Goal: Transaction & Acquisition: Obtain resource

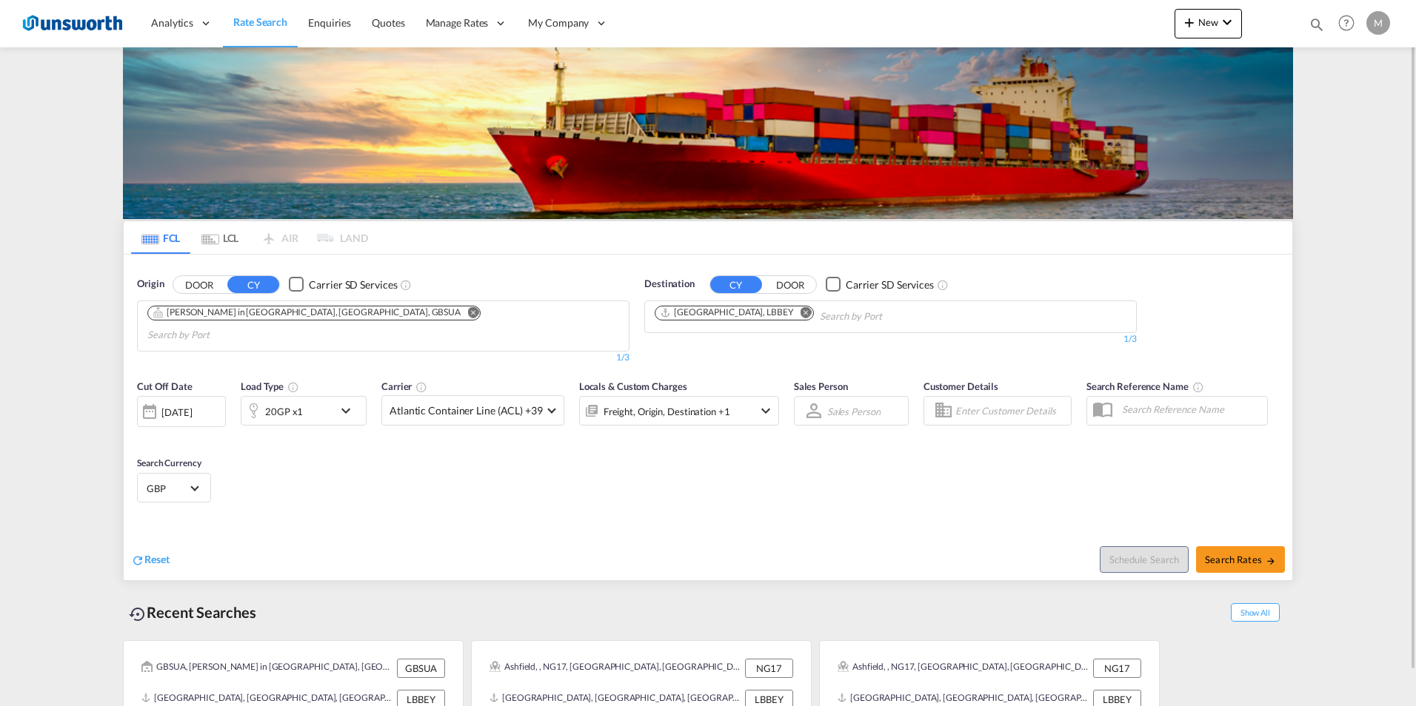
click at [300, 284] on div "Checkbox No Ink" at bounding box center [296, 284] width 15 height 15
click at [467, 310] on md-icon "Remove" at bounding box center [472, 312] width 11 height 11
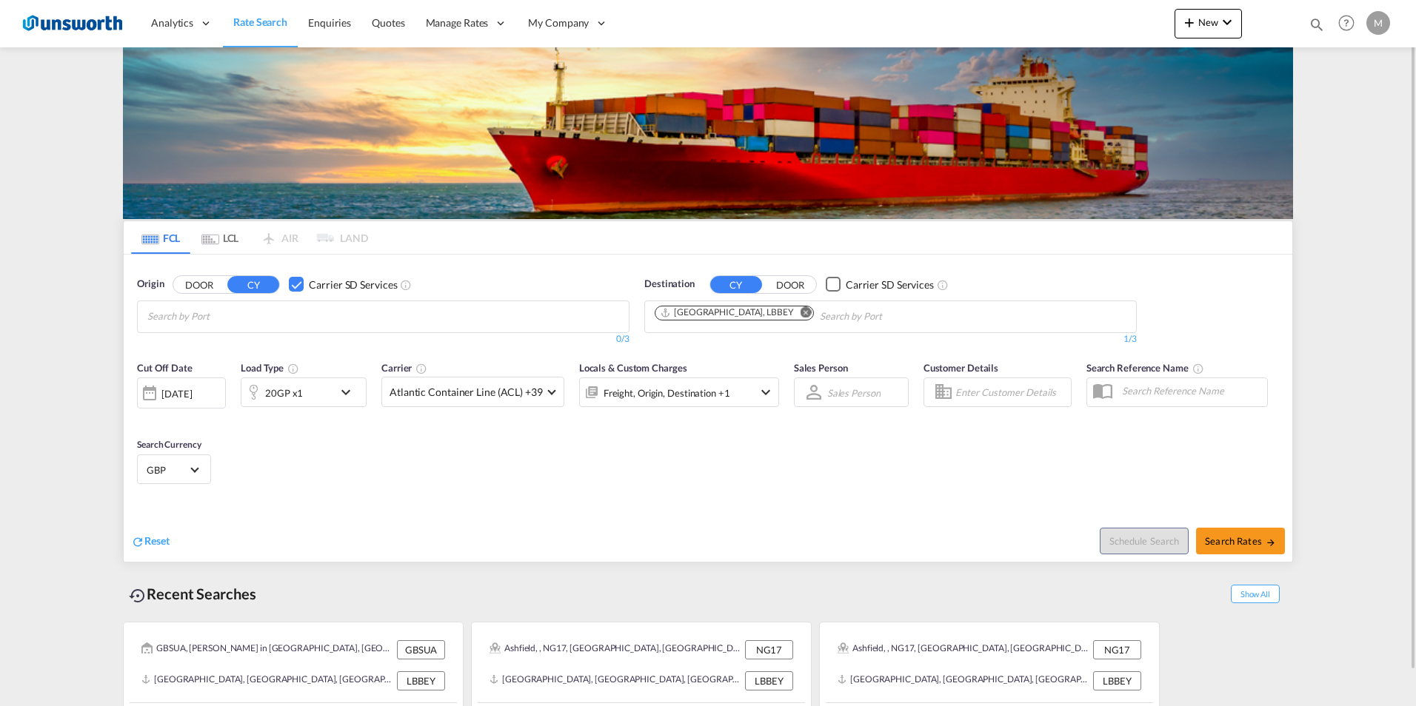
click at [800, 312] on md-icon "Remove" at bounding box center [805, 312] width 11 height 11
click at [215, 313] on body "Analytics Reports Dashboard Rate Search Enquiries Quotes" at bounding box center [708, 353] width 1416 height 706
click at [207, 284] on button "DOOR" at bounding box center [199, 284] width 52 height 17
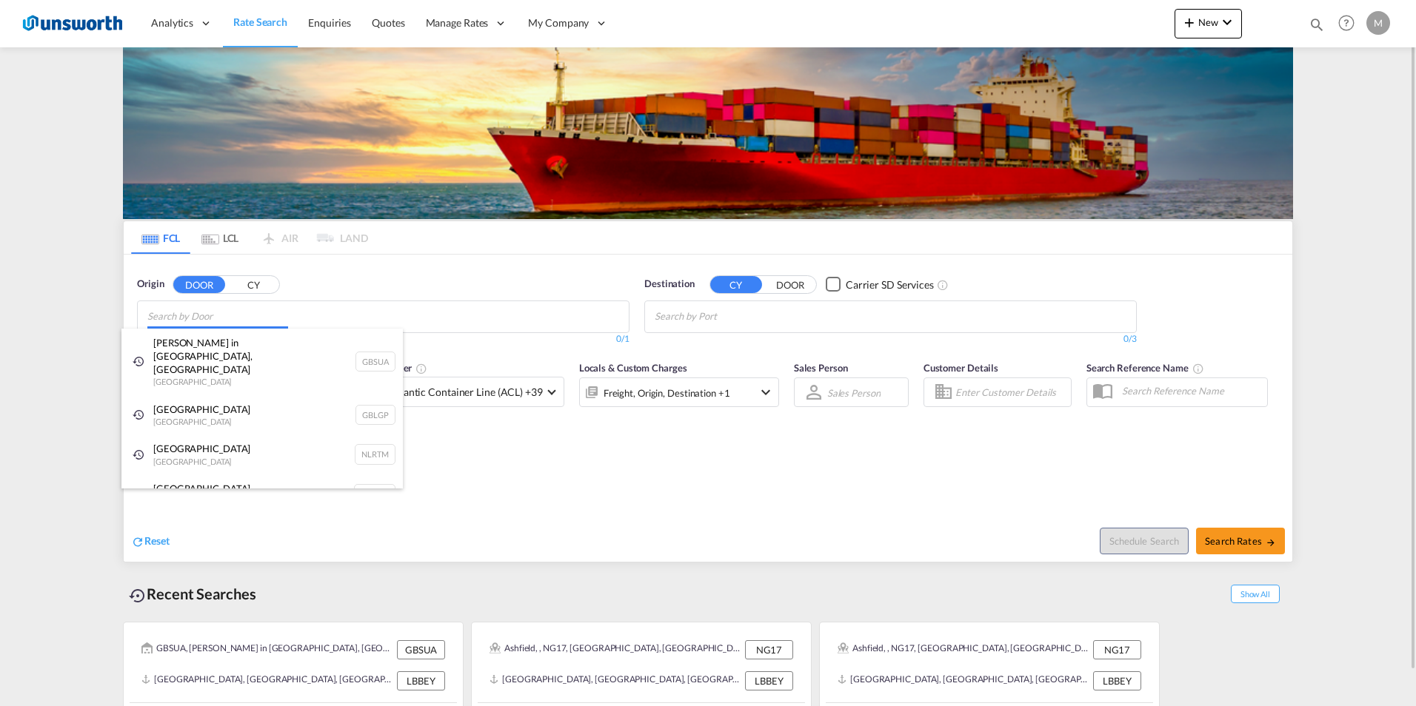
click at [203, 322] on body "Analytics Reports Dashboard Rate Search Enquiries Quotes" at bounding box center [708, 353] width 1416 height 706
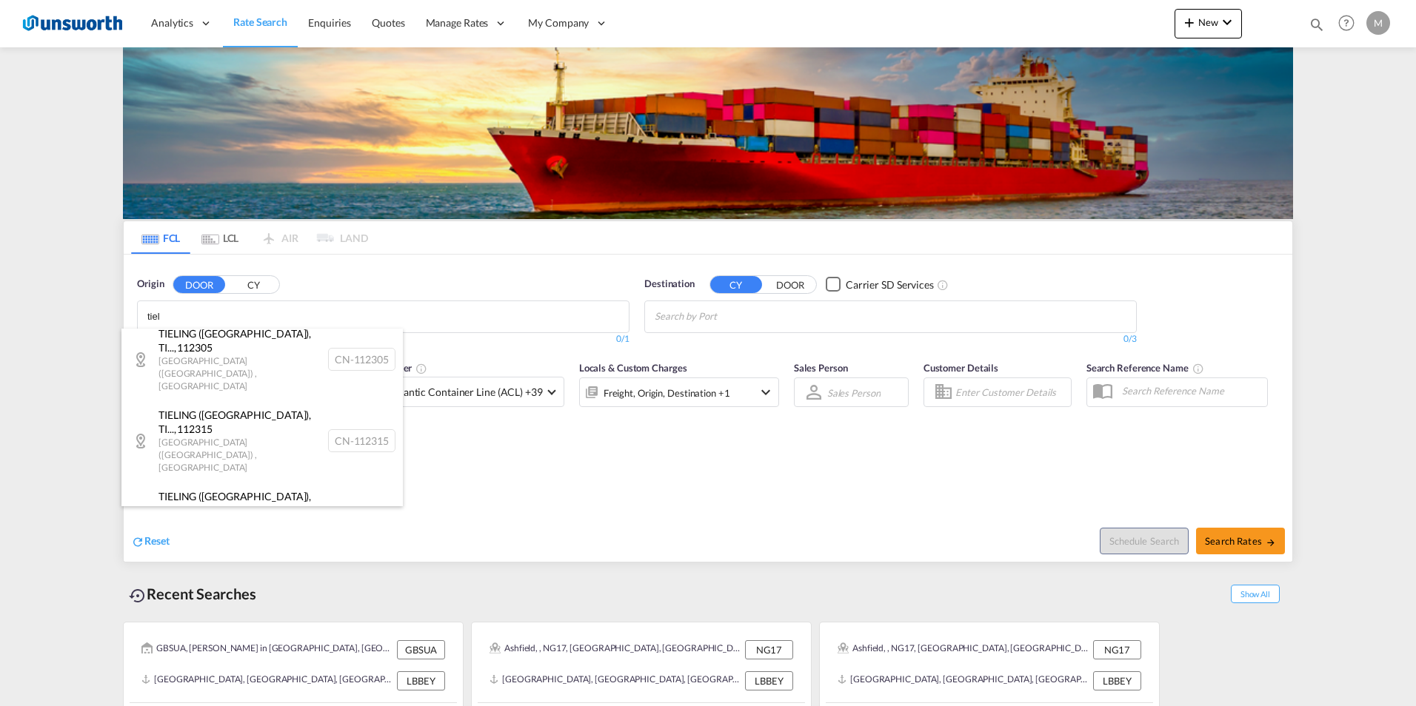
scroll to position [148, 0]
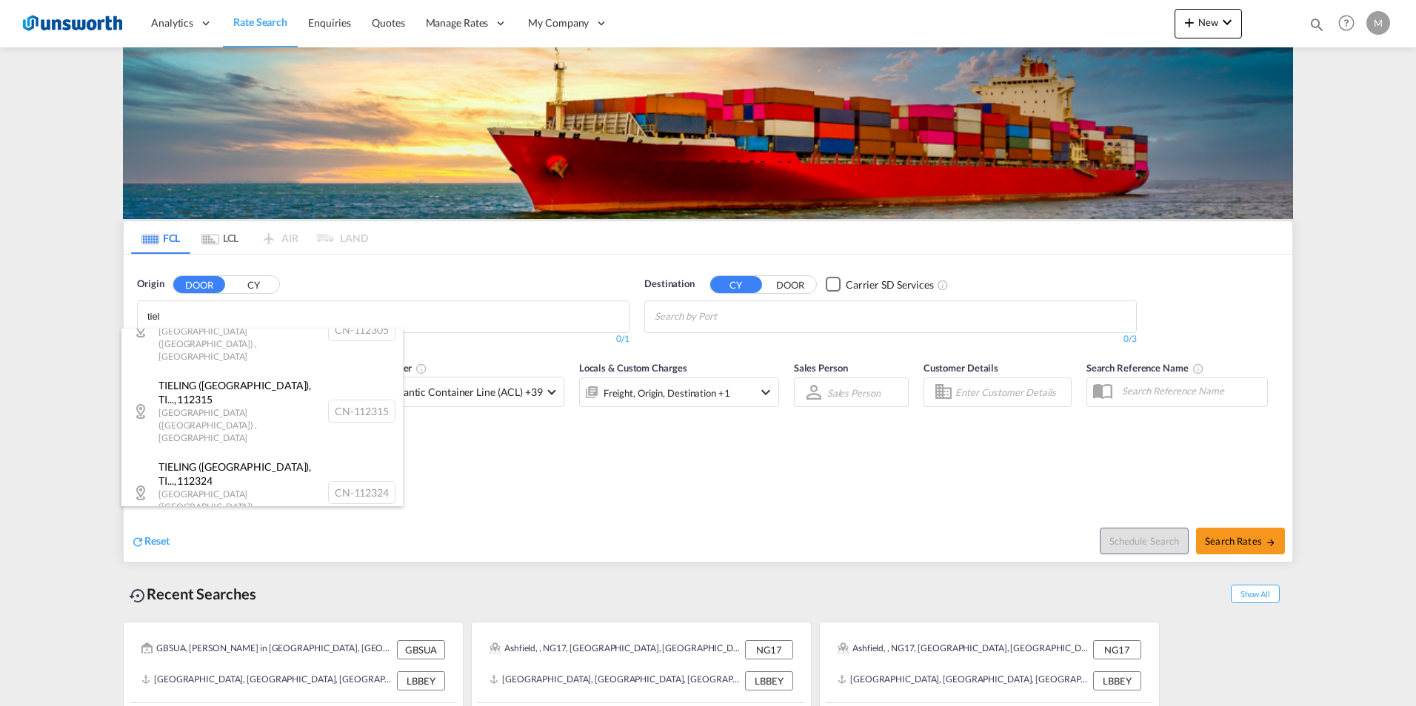
type input "tiel"
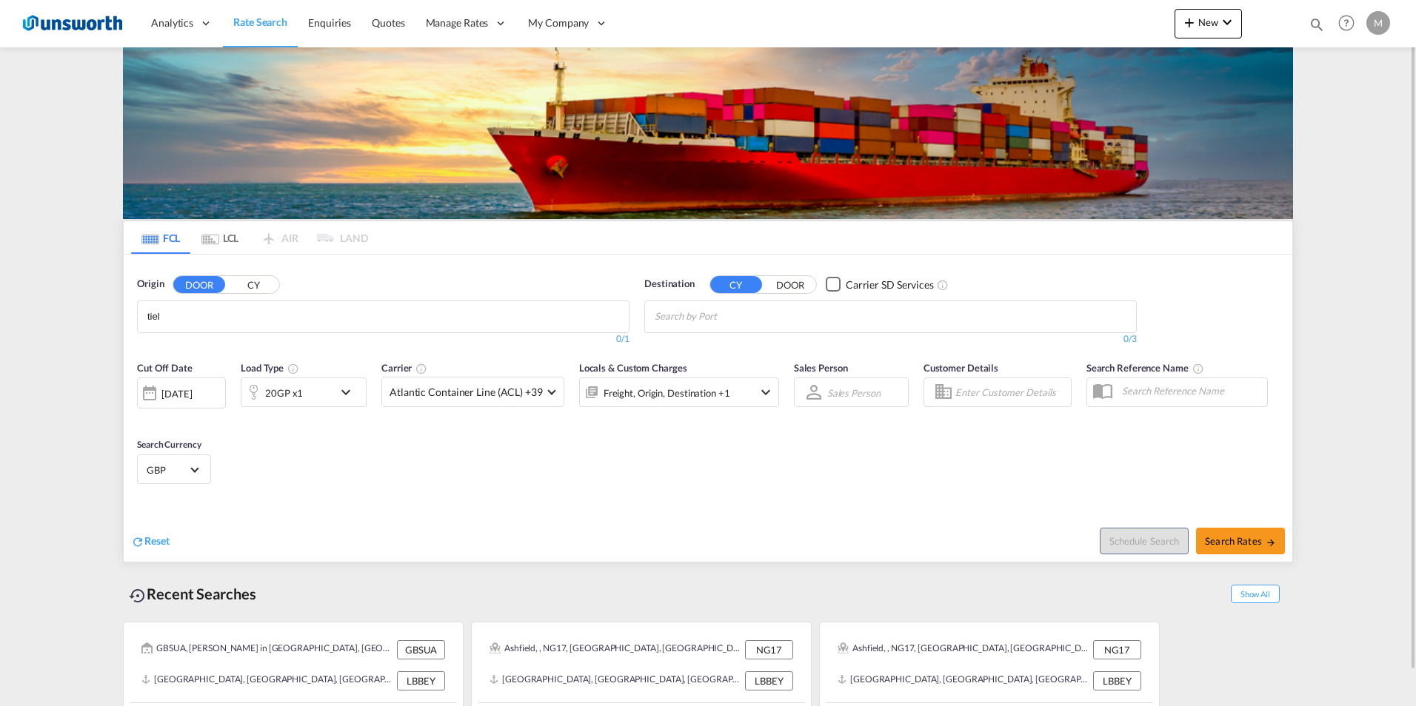
click at [218, 309] on body "Analytics Reports Dashboard Rate Search Enquiries Quotes" at bounding box center [708, 353] width 1416 height 706
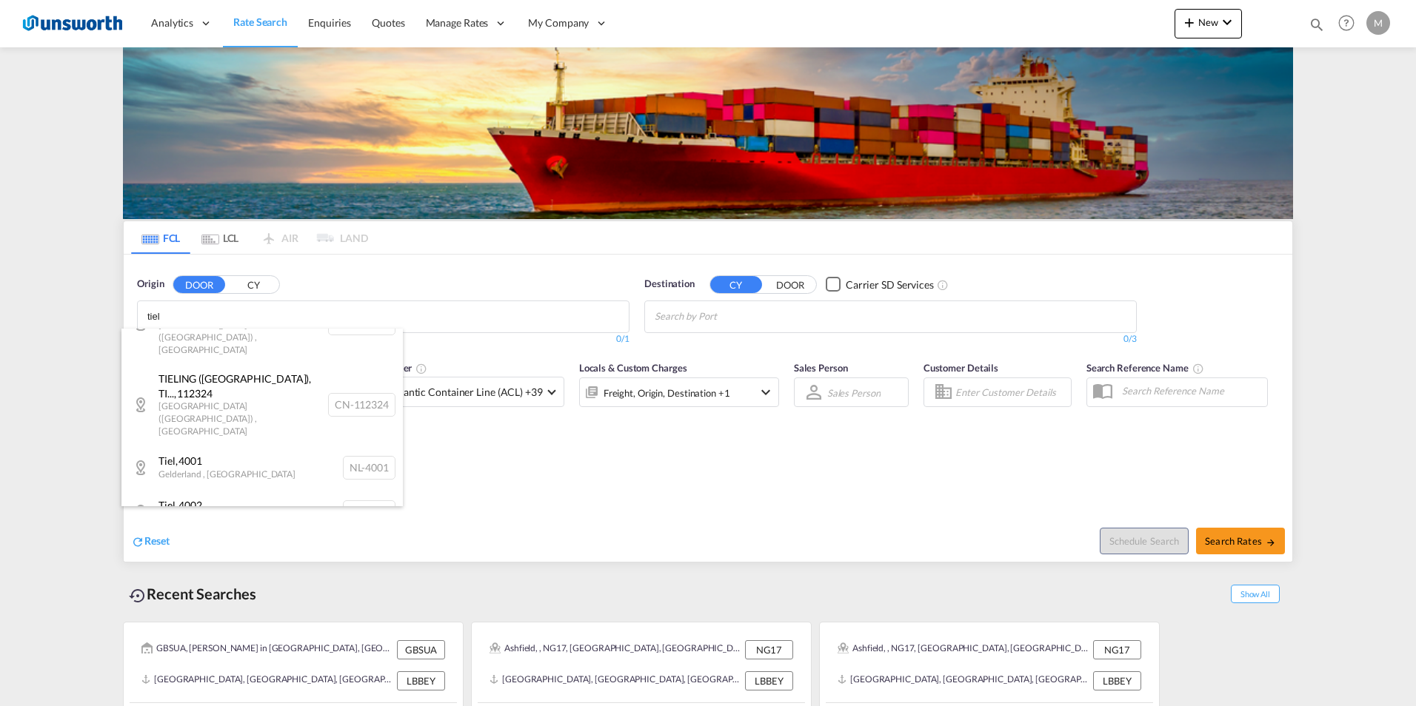
scroll to position [237, 0]
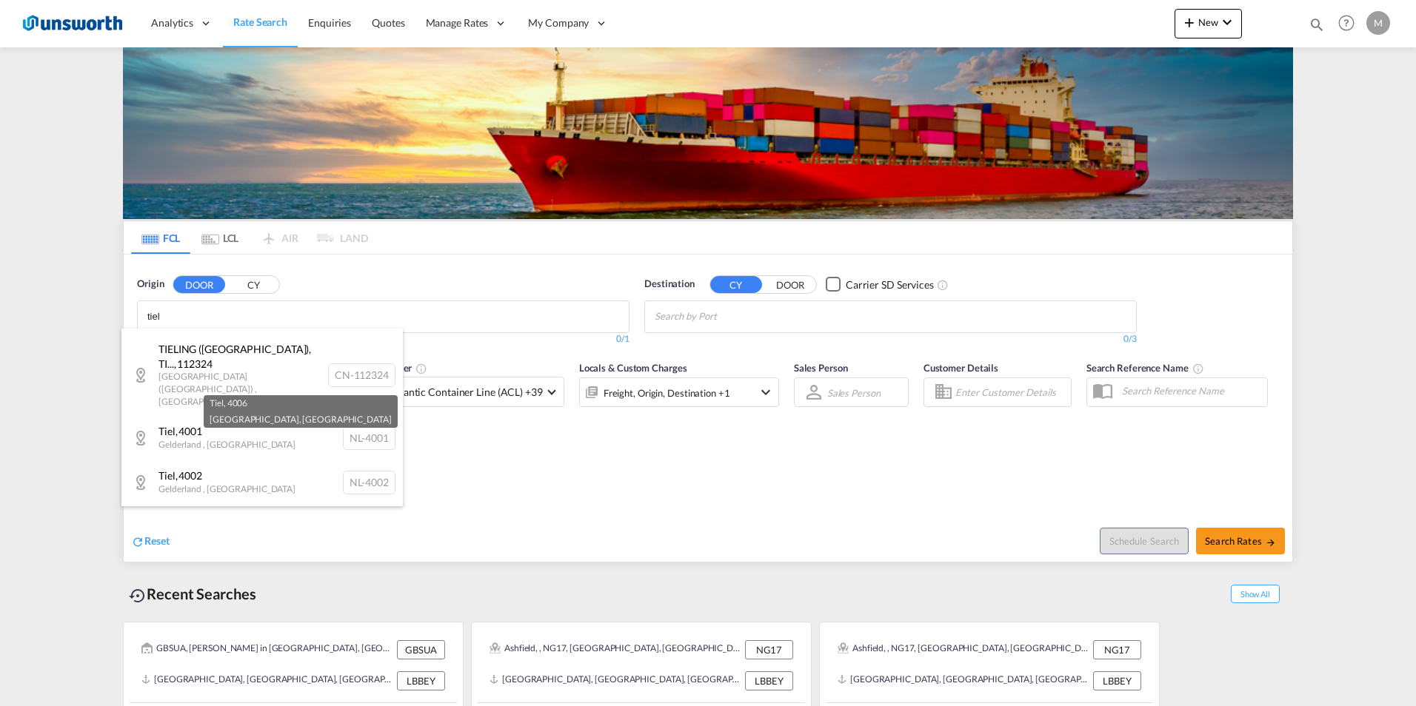
click at [209, 549] on div "Tiel , 4006 [GEOGRAPHIC_DATA] , [GEOGRAPHIC_DATA] [GEOGRAPHIC_DATA]-4006" at bounding box center [261, 571] width 281 height 44
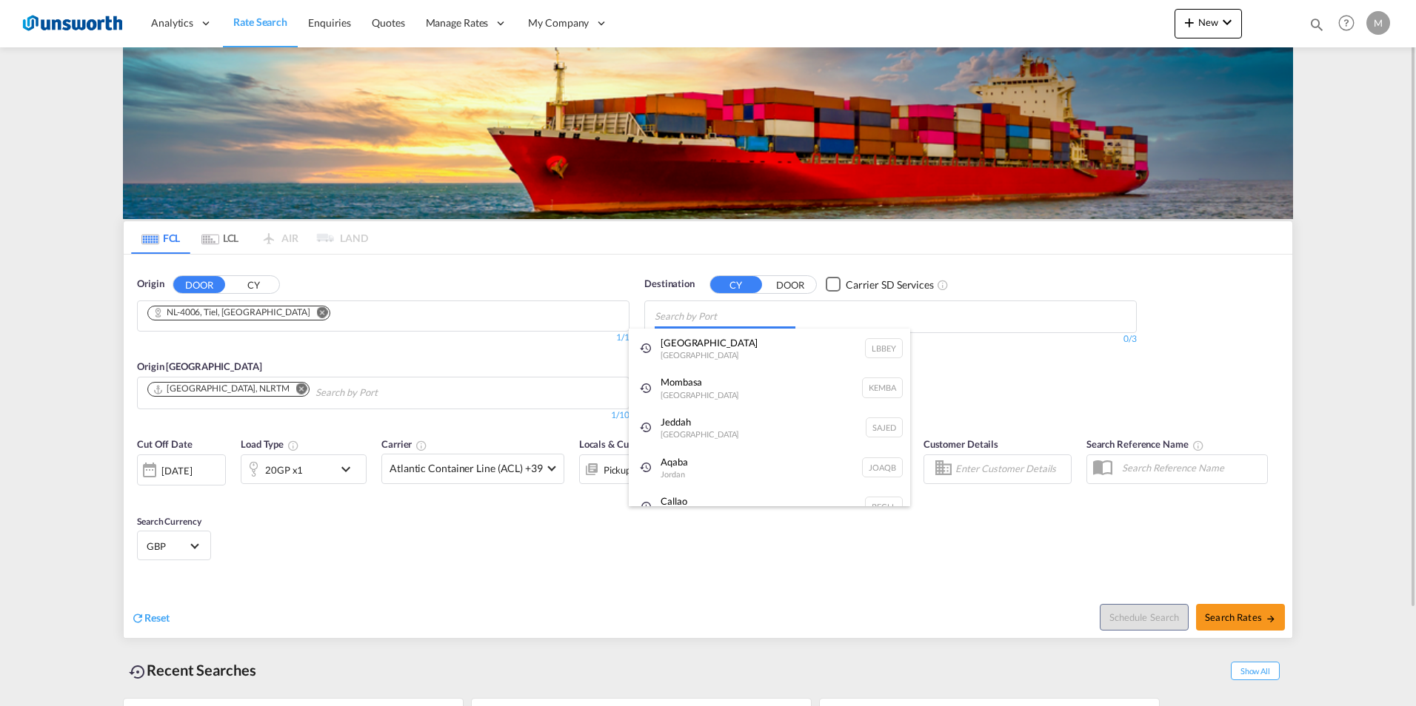
click at [762, 324] on body "Analytics Reports Dashboard Rate Search Enquiries Quotes" at bounding box center [708, 353] width 1416 height 706
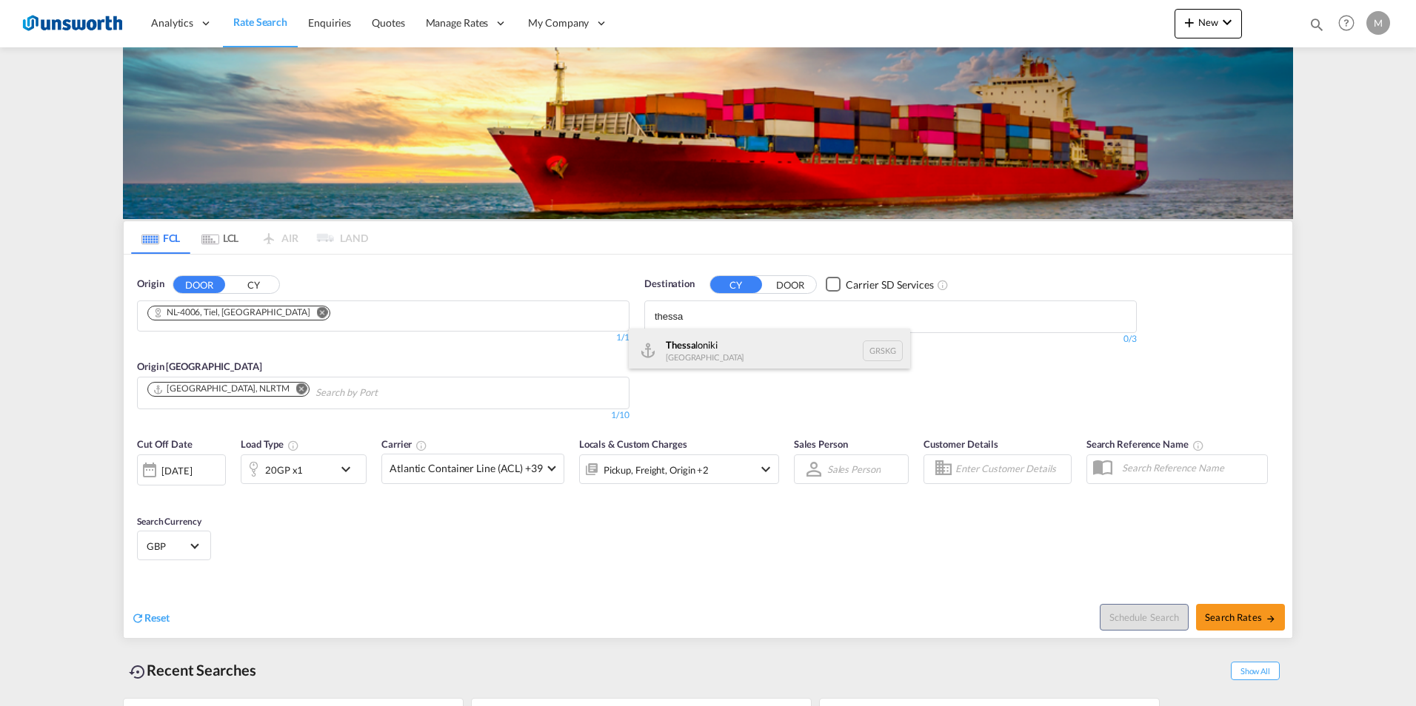
type input "thessa"
click at [711, 350] on div "Thessa loniki [GEOGRAPHIC_DATA] [GEOGRAPHIC_DATA]" at bounding box center [769, 351] width 281 height 44
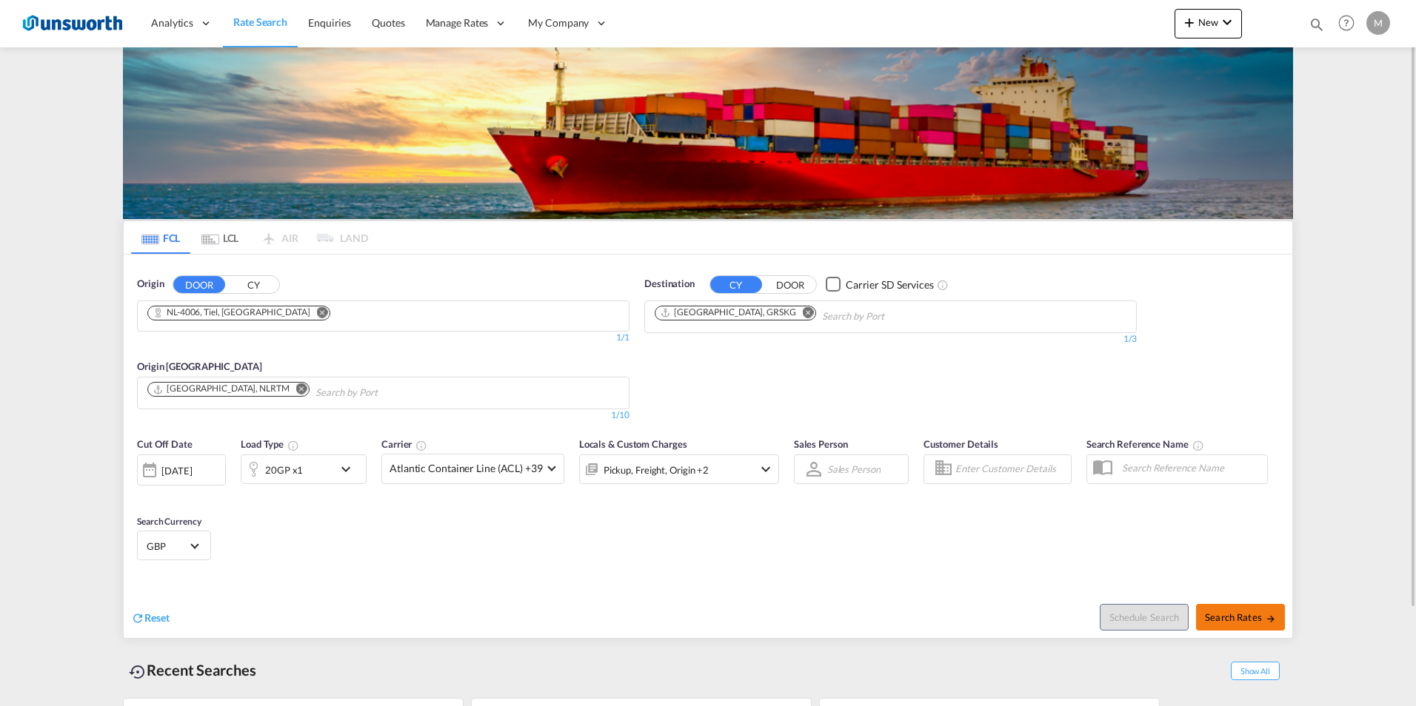
click at [1260, 609] on button "Search Rates" at bounding box center [1240, 617] width 89 height 27
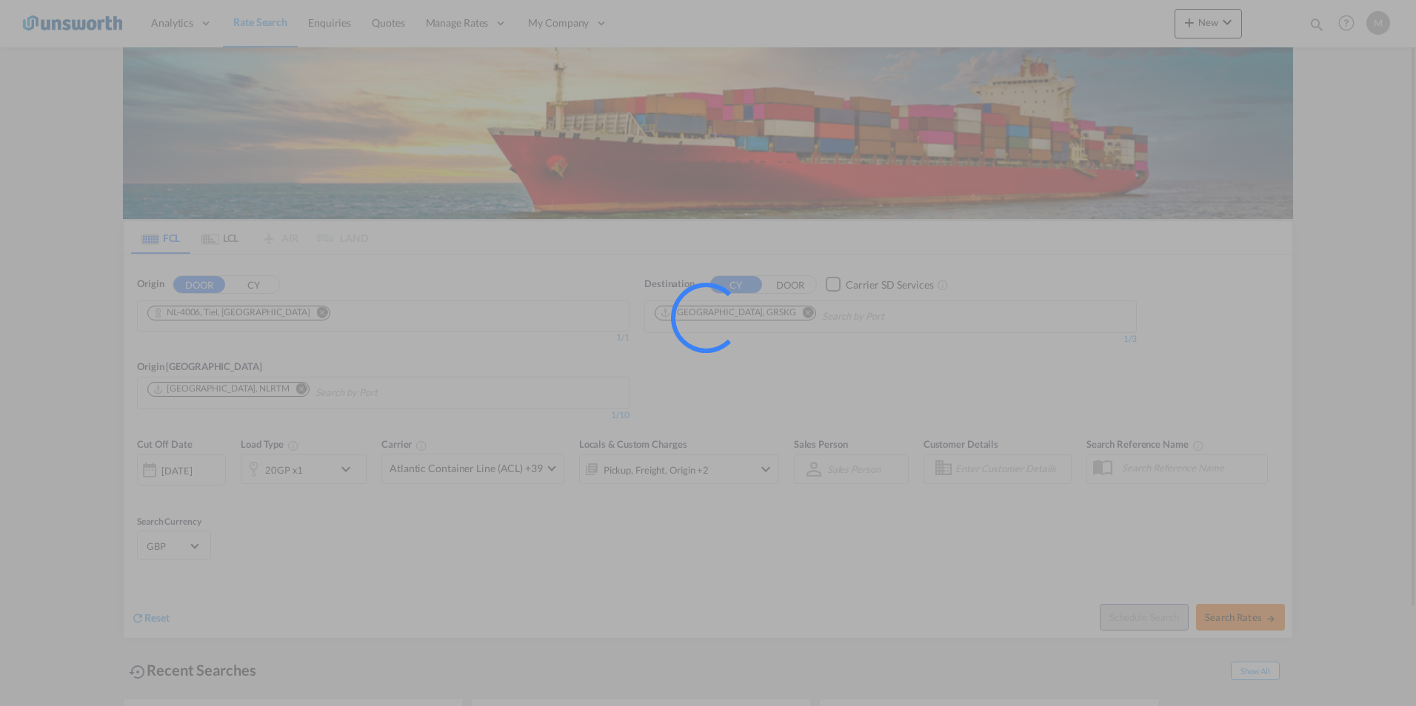
type input "4006 to GRSKG / [DATE]"
